Goal: Information Seeking & Learning: Learn about a topic

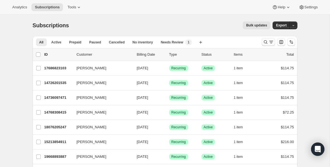
click at [265, 42] on icon "Search and filter results" at bounding box center [266, 42] width 6 height 6
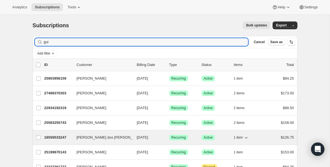
type input "gui"
click at [67, 136] on p "18559533247" at bounding box center [58, 138] width 28 height 6
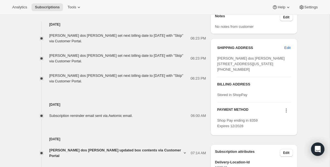
scroll to position [234, 0]
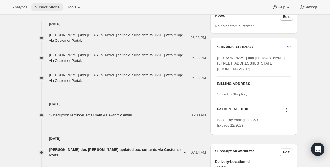
click at [47, 6] on span "Subscriptions" at bounding box center [47, 7] width 25 height 4
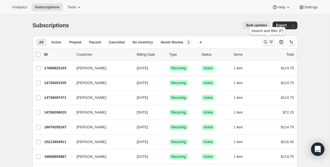
click at [267, 41] on icon "Search and filter results" at bounding box center [266, 42] width 6 height 6
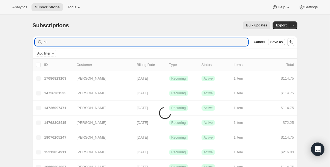
type input "aly"
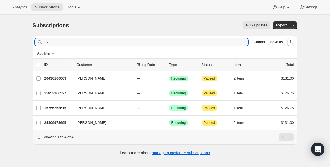
drag, startPoint x: 69, startPoint y: 43, endPoint x: 27, endPoint y: 35, distance: 42.3
click at [27, 35] on div "Subscriptions. This page is ready Subscriptions Bulk updates More actions Bulk …" at bounding box center [165, 88] width 279 height 147
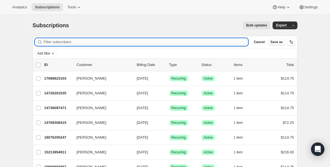
click at [139, 42] on input "Filter subscribers" at bounding box center [146, 42] width 205 height 8
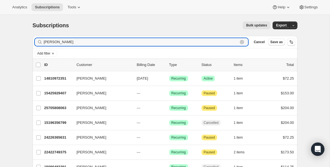
drag, startPoint x: 61, startPoint y: 44, endPoint x: -8, endPoint y: 34, distance: 69.1
click at [0, 34] on html "Analytics Subscriptions Tools Help Settings Skip to content Subscriptions. This…" at bounding box center [165, 83] width 330 height 167
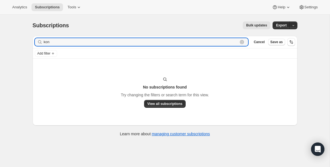
type input "kon"
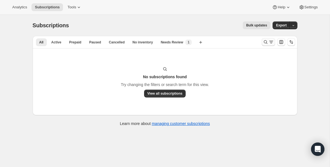
click at [264, 42] on icon "Search and filter results" at bounding box center [266, 42] width 4 height 4
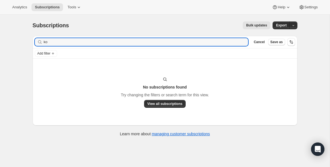
type input "k"
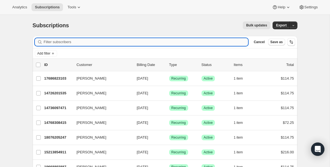
click at [215, 43] on input "Filter subscribers" at bounding box center [146, 42] width 205 height 8
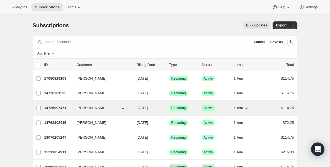
click at [65, 107] on p "14736097471" at bounding box center [58, 108] width 28 height 6
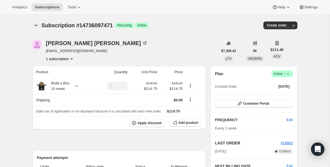
click at [292, 73] on span "Success Active |" at bounding box center [282, 74] width 21 height 7
click at [284, 82] on button "Pause subscription" at bounding box center [280, 84] width 35 height 9
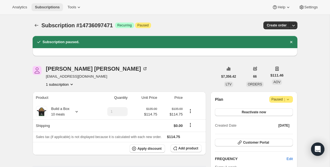
click at [52, 7] on span "Subscriptions" at bounding box center [47, 7] width 25 height 4
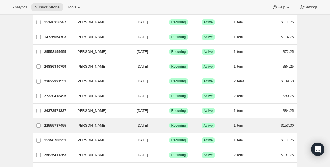
scroll to position [279, 0]
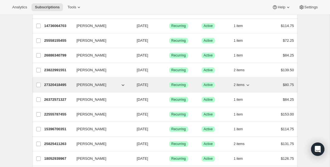
click at [51, 84] on p "27320418495" at bounding box center [58, 85] width 28 height 6
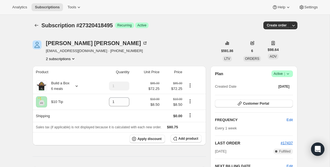
click at [289, 73] on icon at bounding box center [289, 74] width 6 height 6
click at [274, 87] on span "Pause subscription" at bounding box center [281, 85] width 32 height 6
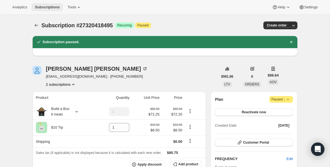
click at [54, 7] on span "Subscriptions" at bounding box center [47, 7] width 25 height 4
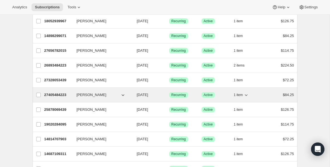
scroll to position [391, 0]
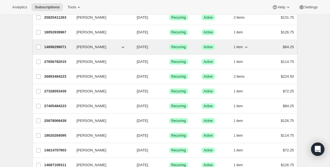
click at [56, 45] on p "14898299071" at bounding box center [58, 47] width 28 height 6
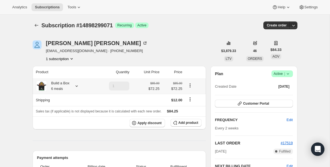
click at [63, 85] on div "Build a Box 6 meals" at bounding box center [58, 86] width 23 height 11
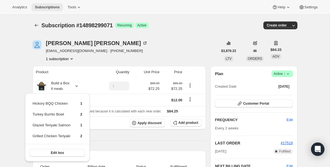
click at [53, 9] on span "Subscriptions" at bounding box center [47, 7] width 25 height 4
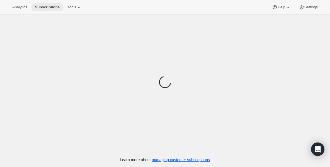
scroll to position [22, 0]
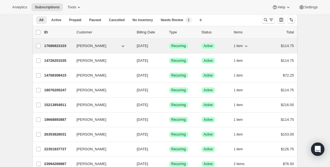
click at [64, 46] on p "17686823103" at bounding box center [58, 46] width 28 height 6
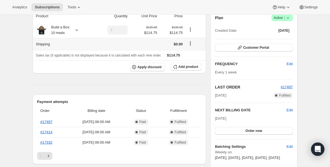
scroll to position [56, 0]
click at [60, 34] on small "10 meals" at bounding box center [58, 33] width 14 height 4
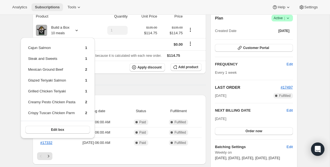
click at [47, 3] on button "Subscriptions" at bounding box center [48, 7] width 32 height 8
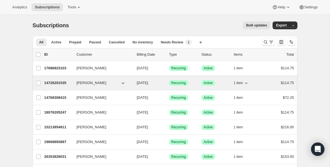
click at [57, 87] on div "14726201535 [PERSON_NAME] [DATE] Success Recurring Success Active 1 item $114.75" at bounding box center [169, 83] width 250 height 8
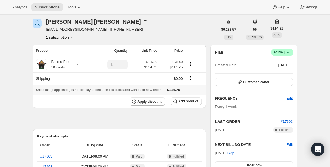
scroll to position [22, 0]
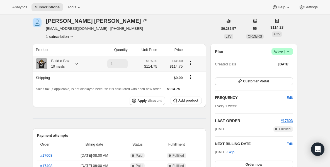
click at [58, 66] on small "10 meals" at bounding box center [58, 67] width 14 height 4
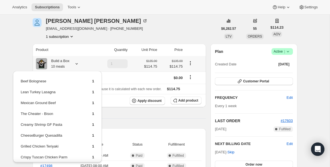
click at [83, 140] on td "CheeseBurger Quesadilla" at bounding box center [51, 138] width 62 height 10
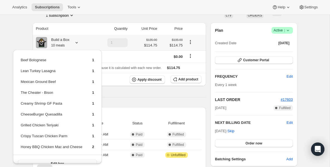
scroll to position [45, 0]
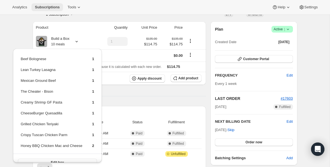
click at [53, 6] on span "Subscriptions" at bounding box center [47, 7] width 25 height 4
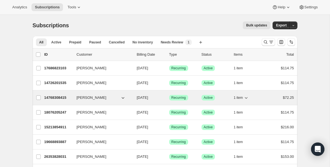
click at [68, 100] on p "14768308415" at bounding box center [58, 98] width 28 height 6
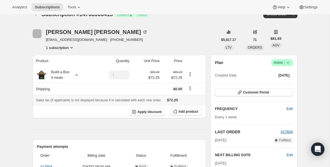
scroll to position [22, 0]
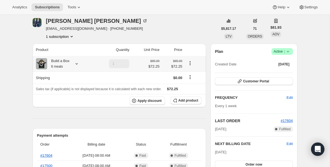
click at [59, 67] on small "6 meals" at bounding box center [57, 67] width 12 height 4
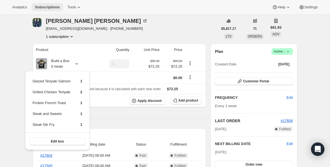
click at [56, 7] on span "Subscriptions" at bounding box center [47, 7] width 25 height 4
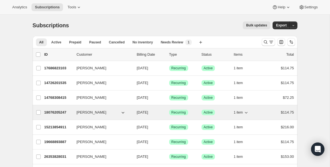
click at [55, 111] on p "18076205247" at bounding box center [58, 113] width 28 height 6
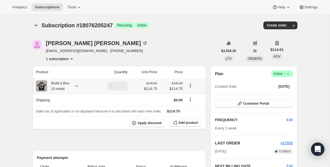
click at [59, 83] on div "Build a Box 10 meals" at bounding box center [58, 86] width 23 height 11
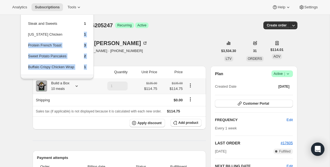
scroll to position [26, 0]
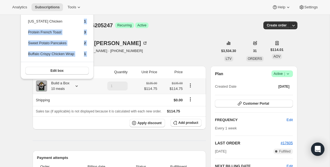
drag, startPoint x: 62, startPoint y: 50, endPoint x: 62, endPoint y: 63, distance: 13.4
click at [63, 64] on div "Beef Me Up! 1 Tso’s Chicken 1 Steak and Sweets 1 [US_STATE] Chicken 1 Protein F…" at bounding box center [57, 29] width 73 height 101
click at [45, 6] on span "Subscriptions" at bounding box center [47, 7] width 25 height 4
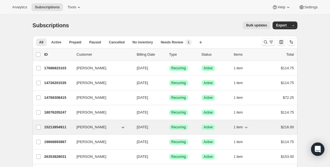
click at [61, 129] on p "15213854911" at bounding box center [58, 128] width 28 height 6
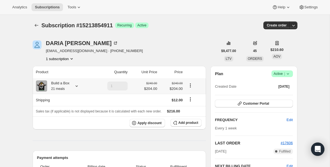
click at [54, 90] on small "21 meals" at bounding box center [58, 89] width 14 height 4
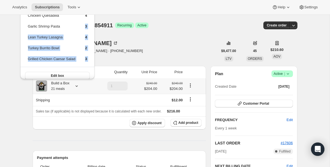
scroll to position [37, 0]
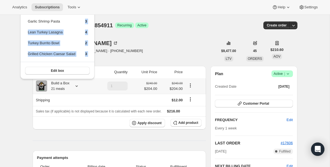
drag, startPoint x: 76, startPoint y: 61, endPoint x: 76, endPoint y: 78, distance: 17.0
click at [77, 78] on div ""Tinga" Loka 2 Steak Stir Fry 1 Chicken Burrito 2 Chicken Quesadilla 4 Garlic S…" at bounding box center [57, 24] width 75 height 112
click at [42, 4] on button "Subscriptions" at bounding box center [48, 7] width 32 height 8
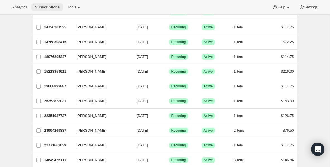
scroll to position [56, 0]
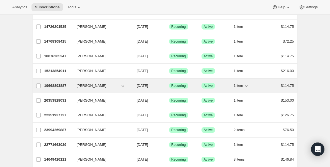
click at [61, 85] on p "19668893887" at bounding box center [58, 86] width 28 height 6
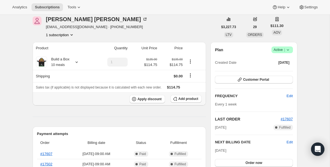
scroll to position [33, 0]
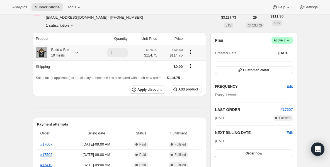
click at [63, 56] on small "10 meals" at bounding box center [58, 56] width 14 height 4
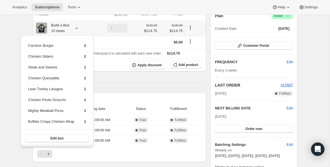
scroll to position [67, 0]
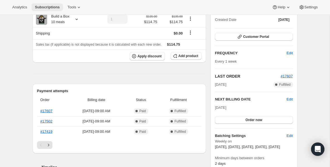
click at [40, 4] on button "Subscriptions" at bounding box center [48, 7] width 32 height 8
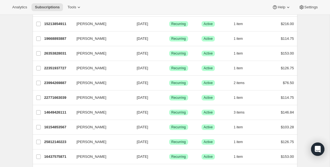
scroll to position [112, 0]
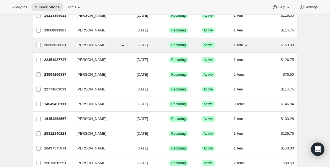
click at [61, 46] on p "26353828031" at bounding box center [58, 45] width 28 height 6
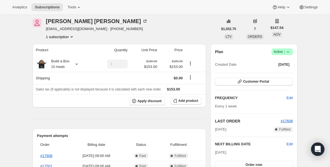
scroll to position [22, 0]
click at [63, 63] on div "Build a Box 15 meals" at bounding box center [58, 63] width 23 height 11
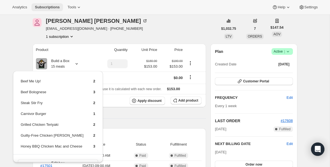
click at [56, 6] on span "Subscriptions" at bounding box center [47, 7] width 25 height 4
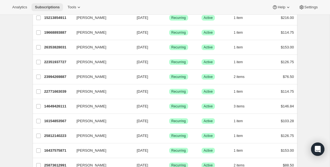
scroll to position [112, 0]
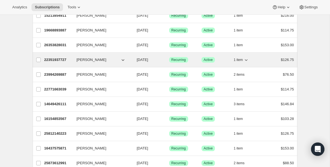
click at [65, 56] on div "22351937727 [PERSON_NAME] [DATE] Success Recurring Success Active 1 item $126.75" at bounding box center [169, 60] width 250 height 8
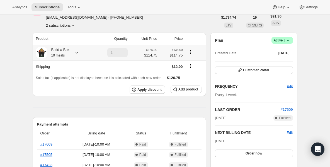
scroll to position [45, 0]
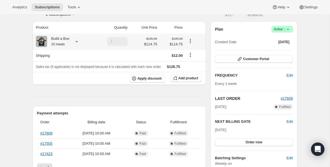
click at [64, 43] on small "10 meals" at bounding box center [58, 44] width 14 height 4
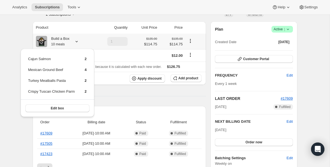
click at [18, 73] on div "Cajun Salmon 2 Mexican Ground Beef 4 Turkey Meatballs Pasta 2 Crispy Tuscan Chi…" at bounding box center [57, 84] width 78 height 74
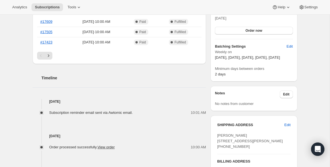
scroll to position [167, 0]
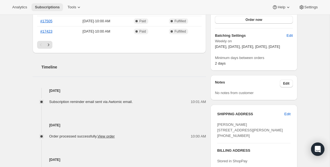
click at [42, 6] on span "Subscriptions" at bounding box center [47, 7] width 25 height 4
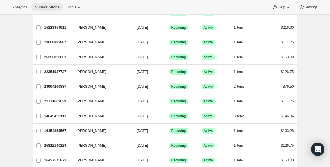
scroll to position [101, 0]
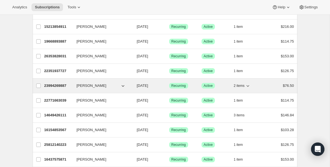
click at [53, 82] on div "23994269887 [PERSON_NAME] [DATE] Success Recurring Success Active 2 items $76.50" at bounding box center [169, 86] width 250 height 8
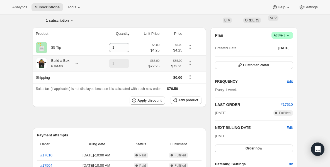
scroll to position [45, 0]
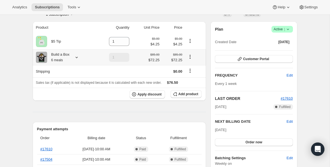
click at [57, 54] on div "Build a Box 6 meals" at bounding box center [58, 57] width 23 height 11
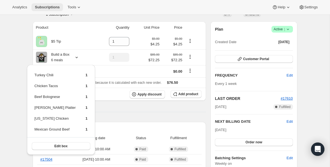
click at [58, 7] on span "Subscriptions" at bounding box center [47, 7] width 25 height 4
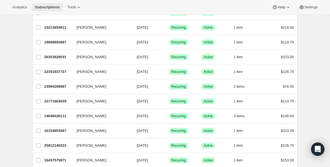
scroll to position [100, 0]
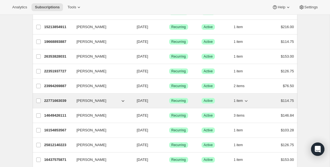
click at [62, 101] on p "22771663039" at bounding box center [58, 101] width 28 height 6
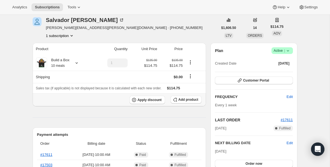
scroll to position [33, 0]
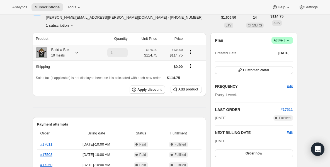
click at [63, 53] on div "Build a Box 10 meals" at bounding box center [58, 52] width 23 height 11
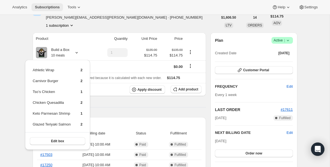
click at [53, 6] on span "Subscriptions" at bounding box center [47, 7] width 25 height 4
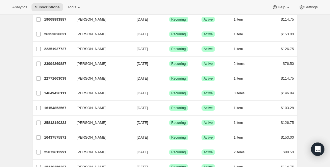
scroll to position [134, 0]
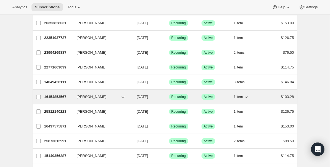
click at [65, 96] on p "16154853567" at bounding box center [58, 97] width 28 height 6
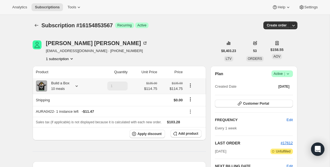
click at [66, 82] on div "Build a Box 10 meals" at bounding box center [58, 86] width 23 height 11
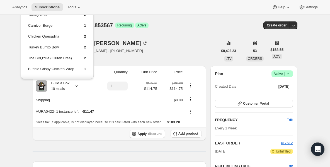
click at [59, 135] on div "Apply discount Add product" at bounding box center [119, 134] width 167 height 8
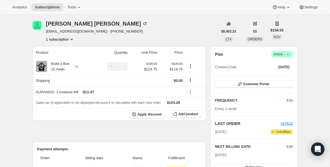
scroll to position [11, 0]
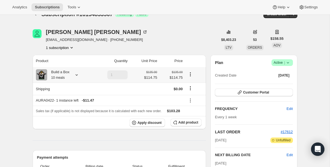
click at [61, 73] on div "Build a Box 10 meals" at bounding box center [58, 74] width 23 height 11
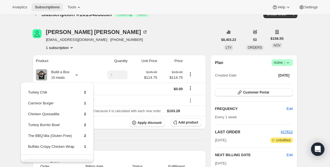
click at [50, 8] on span "Subscriptions" at bounding box center [47, 7] width 25 height 4
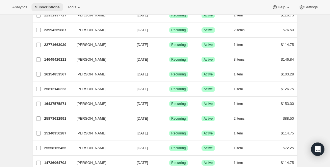
scroll to position [179, 0]
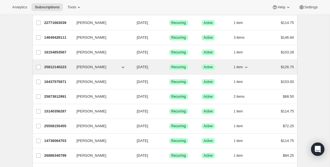
click at [61, 67] on p "25812140223" at bounding box center [58, 67] width 28 height 6
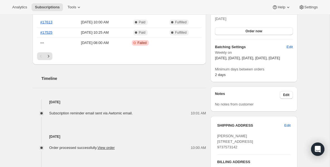
scroll to position [156, 0]
click at [52, 6] on span "Subscriptions" at bounding box center [47, 7] width 25 height 4
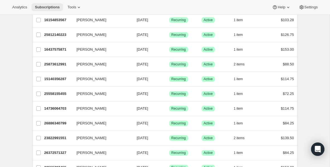
scroll to position [212, 0]
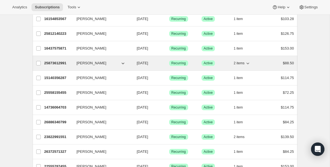
click at [54, 66] on div "25873612991 [PERSON_NAME] [DATE] Success Recurring Success Active 2 items $88.50" at bounding box center [169, 63] width 250 height 8
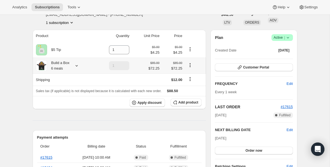
scroll to position [45, 0]
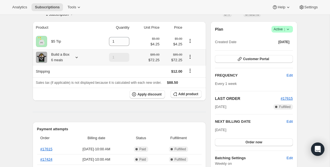
click at [59, 59] on small "6 meals" at bounding box center [57, 60] width 12 height 4
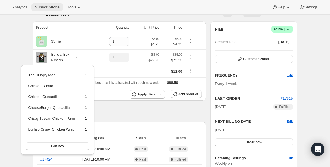
click at [59, 3] on button "Subscriptions" at bounding box center [48, 7] width 32 height 8
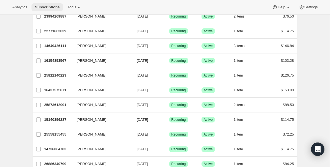
scroll to position [179, 0]
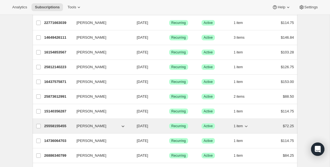
click at [55, 127] on p "25558155455" at bounding box center [58, 127] width 28 height 6
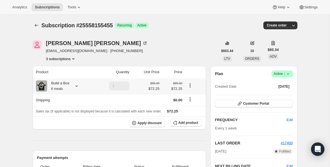
click at [64, 86] on div "Build a Box 6 meals" at bounding box center [58, 86] width 23 height 11
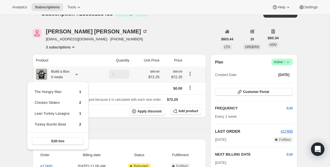
scroll to position [22, 0]
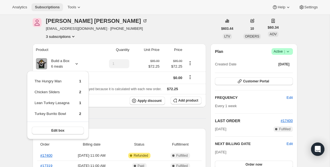
click at [44, 9] on span "Subscriptions" at bounding box center [47, 7] width 25 height 4
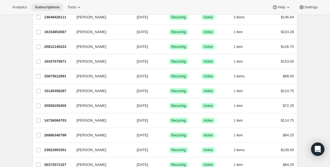
scroll to position [201, 0]
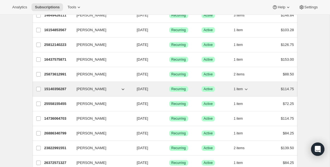
click at [63, 90] on p "15140356287" at bounding box center [58, 90] width 28 height 6
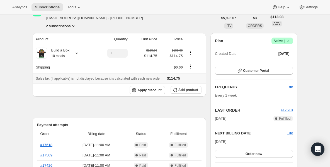
scroll to position [33, 0]
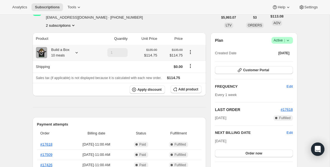
click at [63, 55] on small "10 meals" at bounding box center [58, 56] width 14 height 4
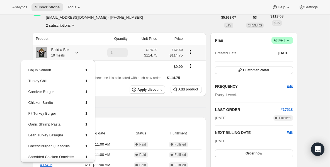
click at [76, 111] on td "Fit Turkey Burger" at bounding box center [52, 116] width 48 height 10
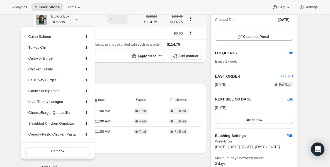
scroll to position [78, 0]
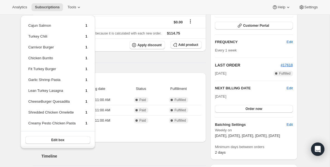
click at [50, 2] on div "Analytics Subscriptions Tools Help Settings" at bounding box center [165, 7] width 330 height 15
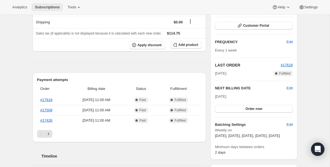
click at [50, 8] on span "Subscriptions" at bounding box center [47, 7] width 25 height 4
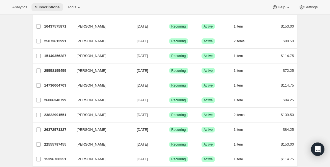
scroll to position [234, 0]
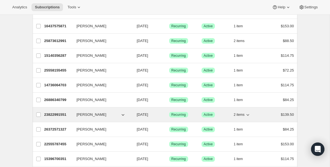
click at [55, 114] on p "23822991551" at bounding box center [58, 115] width 28 height 6
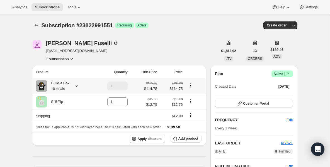
click at [67, 86] on div "Build a Box 10 meals" at bounding box center [58, 86] width 23 height 11
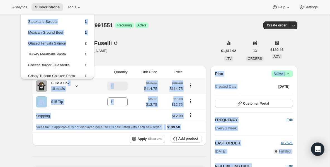
scroll to position [37, 0]
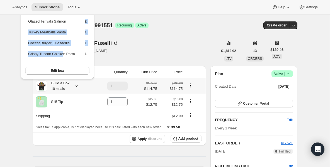
drag, startPoint x: 68, startPoint y: 66, endPoint x: 65, endPoint y: 56, distance: 9.5
click at [65, 56] on table "Beef Bolognese 2 The Hungry Man [DEMOGRAPHIC_DATA] Steak and Sweets 1 Mexican G…" at bounding box center [57, 18] width 60 height 88
click at [51, 7] on span "Subscriptions" at bounding box center [47, 7] width 25 height 4
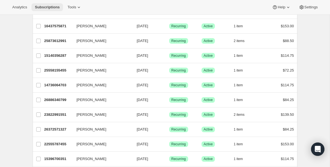
scroll to position [246, 0]
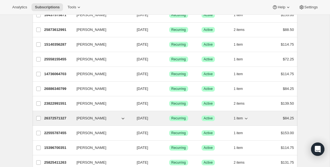
click at [52, 120] on p "26372571327" at bounding box center [58, 119] width 28 height 6
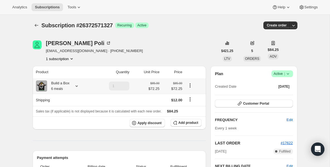
click at [63, 83] on div "Build a Box 6 meals" at bounding box center [58, 86] width 23 height 11
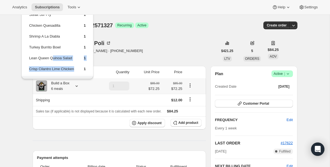
drag, startPoint x: 53, startPoint y: 59, endPoint x: 52, endPoint y: 70, distance: 10.9
click at [52, 71] on tbody "Steak Stir Fry 1 Chicken Quesadilla 1 Shrimp A La Diabla 1 Turkey Burrito Bowl …" at bounding box center [57, 44] width 57 height 65
click at [44, 7] on span "Subscriptions" at bounding box center [47, 7] width 25 height 4
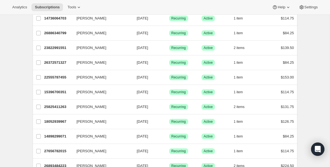
scroll to position [313, 0]
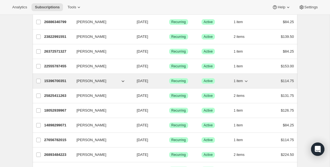
click at [67, 84] on div "15396700351 [PERSON_NAME] [DATE] Success Recurring Success Active 1 item $114.75" at bounding box center [169, 81] width 250 height 8
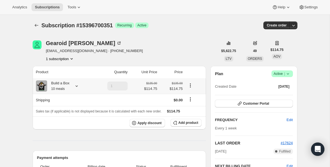
click at [60, 86] on div "Build a Box 10 meals" at bounding box center [58, 86] width 23 height 11
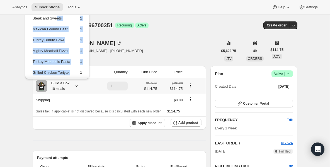
scroll to position [46, 0]
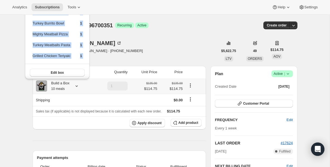
drag, startPoint x: 58, startPoint y: 49, endPoint x: 56, endPoint y: 79, distance: 29.6
click at [56, 79] on div "Turkey Chili 2 Chicken Tacos 1 Carnivor Burger 1 Steak and Sweets 1 Mexican Gro…" at bounding box center [57, 20] width 65 height 123
click at [68, 41] on td "Mighty Meatball Pizza" at bounding box center [51, 36] width 39 height 10
drag, startPoint x: 66, startPoint y: 35, endPoint x: 66, endPoint y: 69, distance: 33.8
click at [66, 69] on div "Turkey Chili 2 Chicken Tacos 1 Carnivor Burger 1 Steak and Sweets 1 Mexican Gro…" at bounding box center [57, 20] width 65 height 123
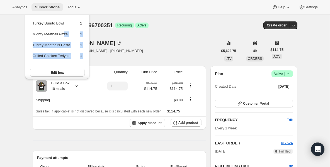
click at [50, 8] on span "Subscriptions" at bounding box center [47, 7] width 25 height 4
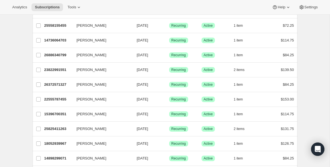
scroll to position [291, 0]
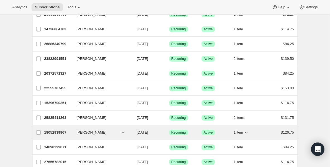
click at [52, 131] on p "18052939967" at bounding box center [58, 133] width 28 height 6
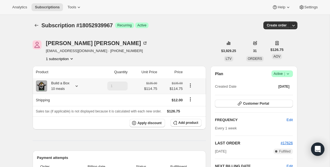
click at [57, 90] on small "10 meals" at bounding box center [58, 89] width 14 height 4
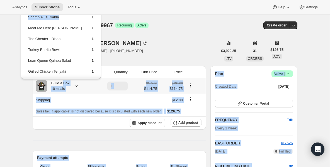
scroll to position [59, 0]
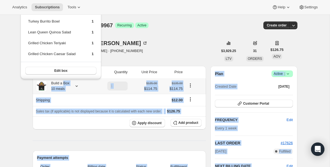
drag, startPoint x: 66, startPoint y: 52, endPoint x: 62, endPoint y: 80, distance: 28.1
click at [62, 80] on div "Cajun Salmon 1 Parm Up Wrap 1 [US_STATE] Chicken 1 Shrimp A La Diabla 1 Meat Me…" at bounding box center [60, 40] width 85 height 81
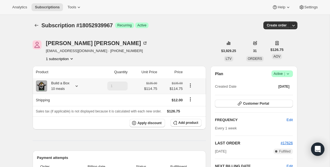
click at [63, 86] on div "Build a Box 10 meals" at bounding box center [58, 86] width 23 height 11
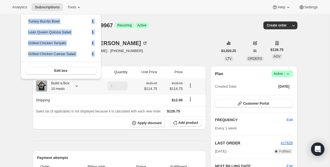
drag, startPoint x: 59, startPoint y: 65, endPoint x: 59, endPoint y: 77, distance: 12.3
click at [59, 77] on div "Cajun Salmon 1 Parm Up Wrap 1 [US_STATE] Chicken 1 Shrimp A La Diabla 1 Meat Me…" at bounding box center [61, 13] width 81 height 134
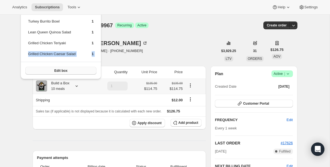
drag, startPoint x: 87, startPoint y: 48, endPoint x: 82, endPoint y: 70, distance: 22.2
click at [83, 70] on div "Cajun Salmon 1 Parm Up Wrap 1 [US_STATE] Chicken 1 Shrimp A La Diabla 1 Meat Me…" at bounding box center [61, 13] width 81 height 134
click at [40, 5] on button "Subscriptions" at bounding box center [48, 7] width 32 height 8
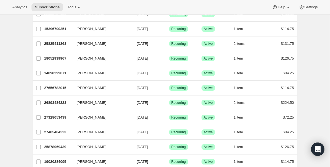
scroll to position [368, 0]
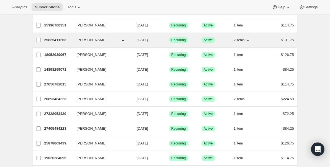
click at [63, 39] on p "25825411263" at bounding box center [58, 40] width 28 height 6
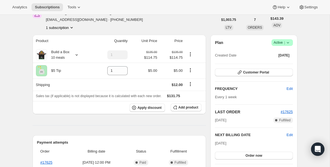
scroll to position [45, 0]
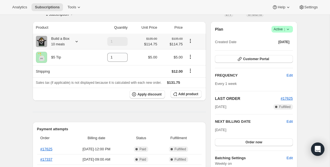
click at [62, 43] on small "10 meals" at bounding box center [58, 44] width 14 height 4
